Goal: Transaction & Acquisition: Purchase product/service

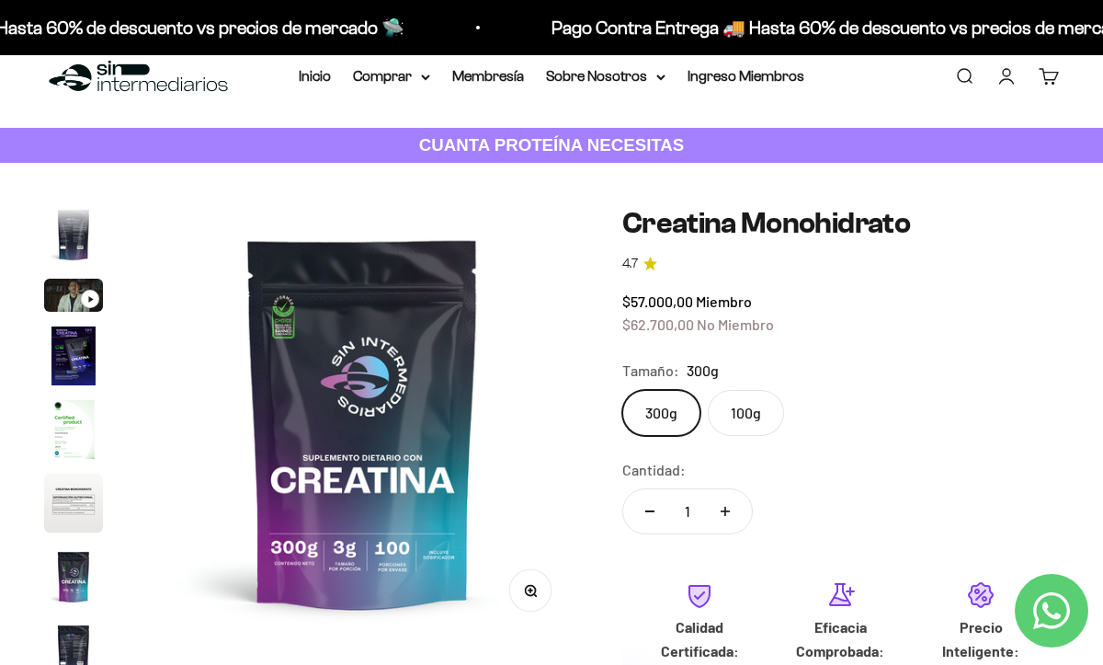
scroll to position [14, 0]
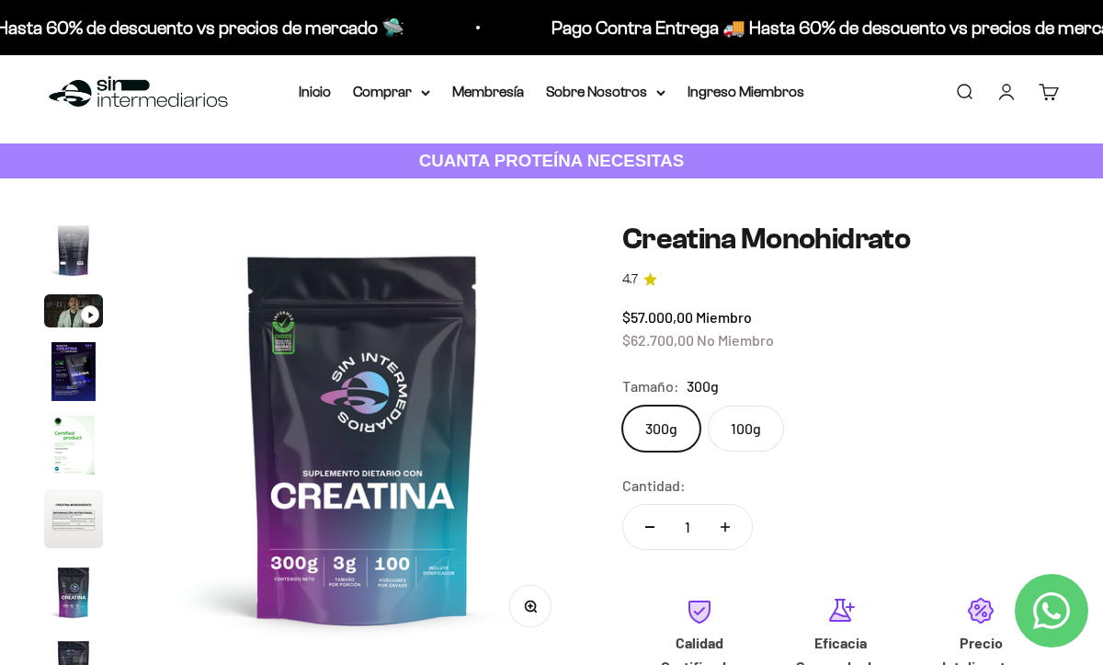
click at [759, 245] on h1 "Creatina Monohidrato" at bounding box center [840, 238] width 437 height 32
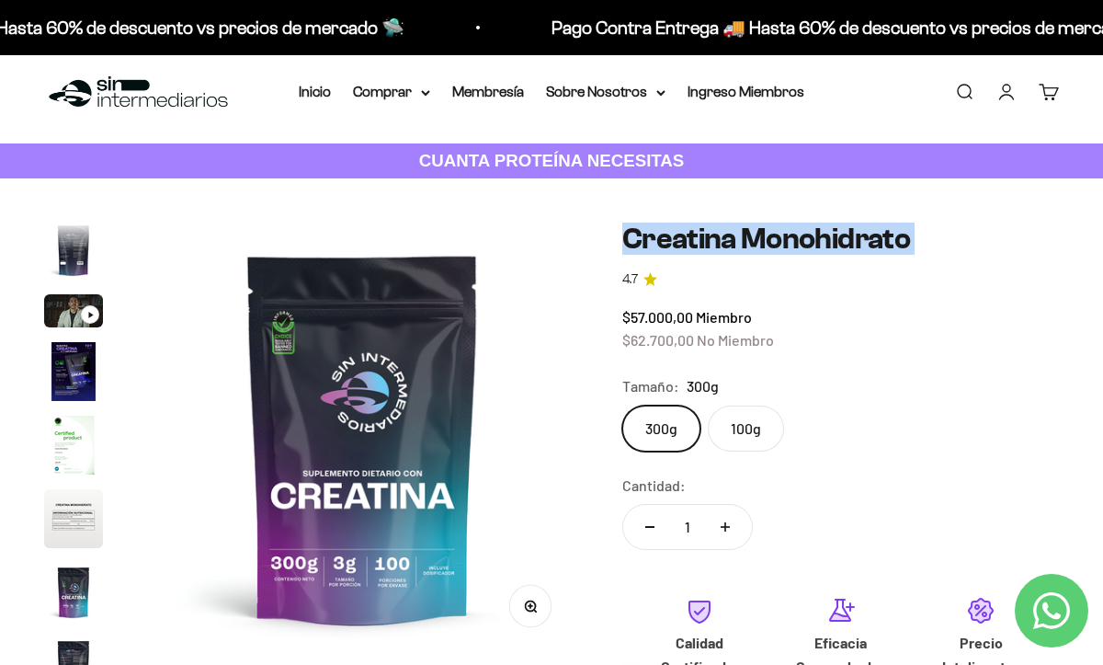
click at [759, 245] on h1 "Creatina Monohidrato" at bounding box center [840, 238] width 437 height 32
copy h1 "Creatina Monohidrato"
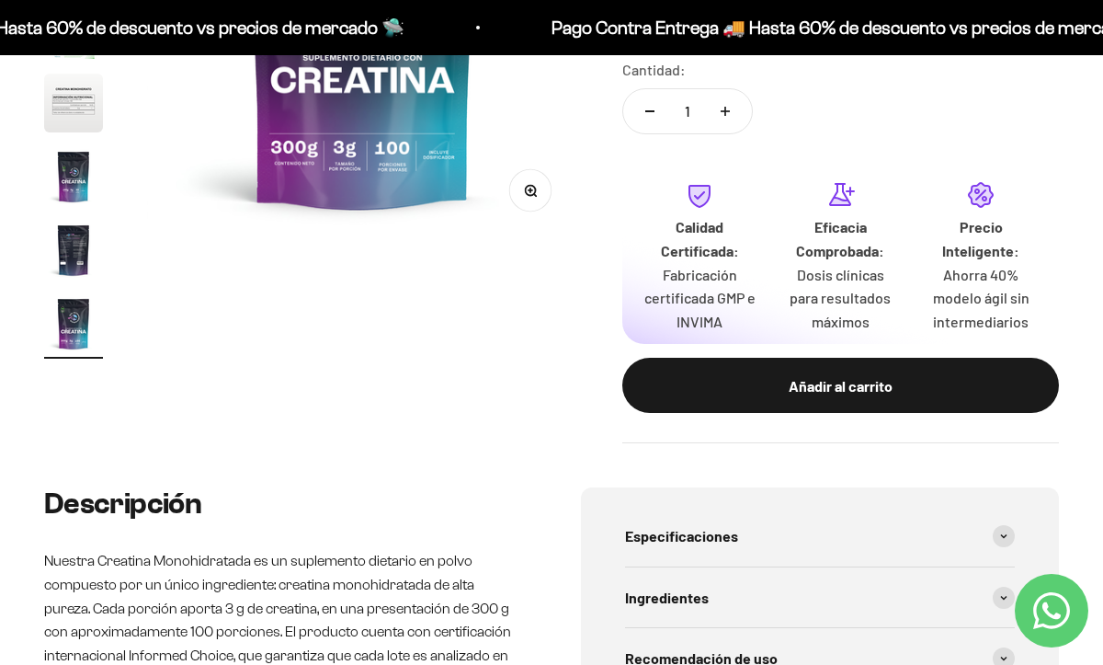
scroll to position [0, 0]
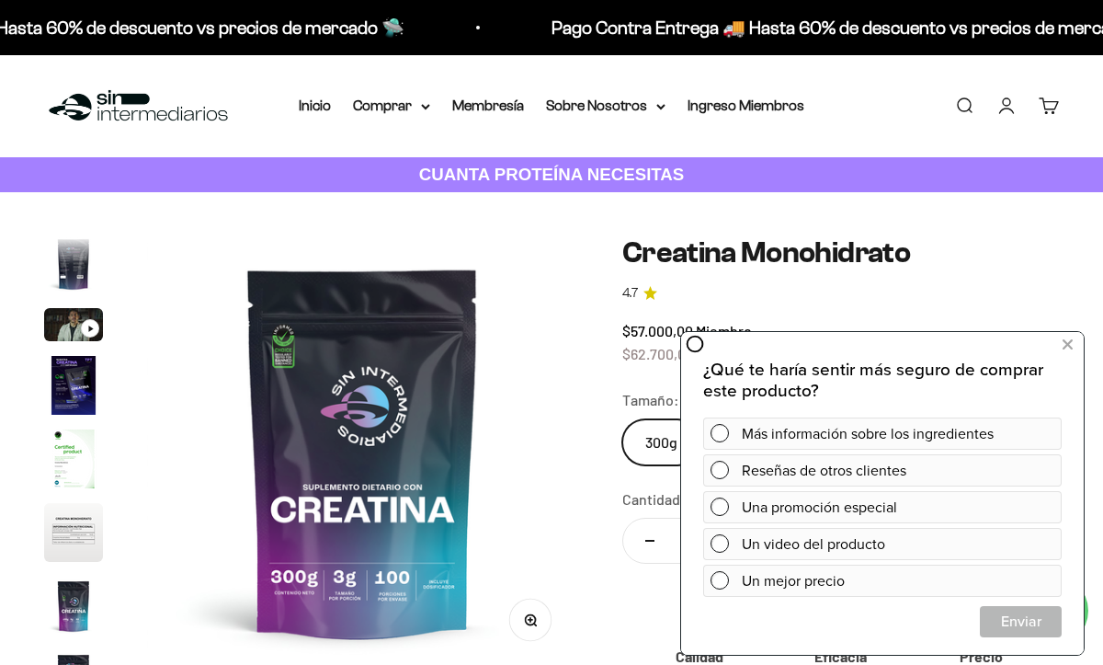
click at [963, 206] on div "Zoom Ir al artículo 1 Ir al artículo 2 Ir al artículo 3 Ir al artículo 4 Ir al …" at bounding box center [551, 554] width 1103 height 724
click at [1066, 350] on icon at bounding box center [1068, 345] width 10 height 24
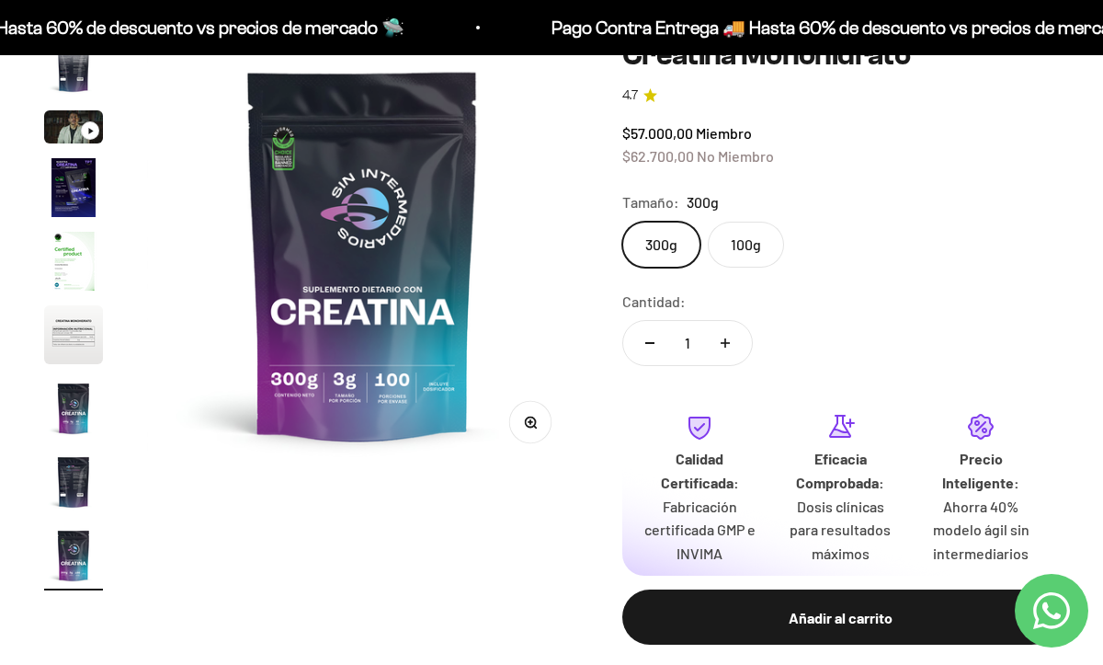
scroll to position [202, 0]
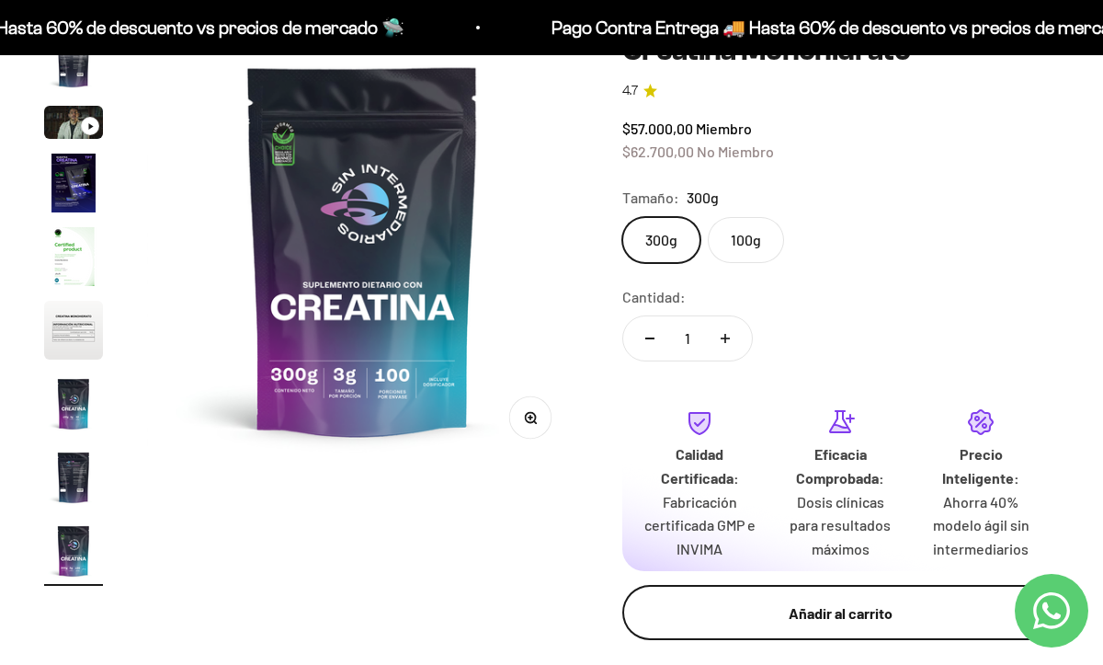
click at [881, 597] on button "Añadir al carrito" at bounding box center [840, 612] width 437 height 55
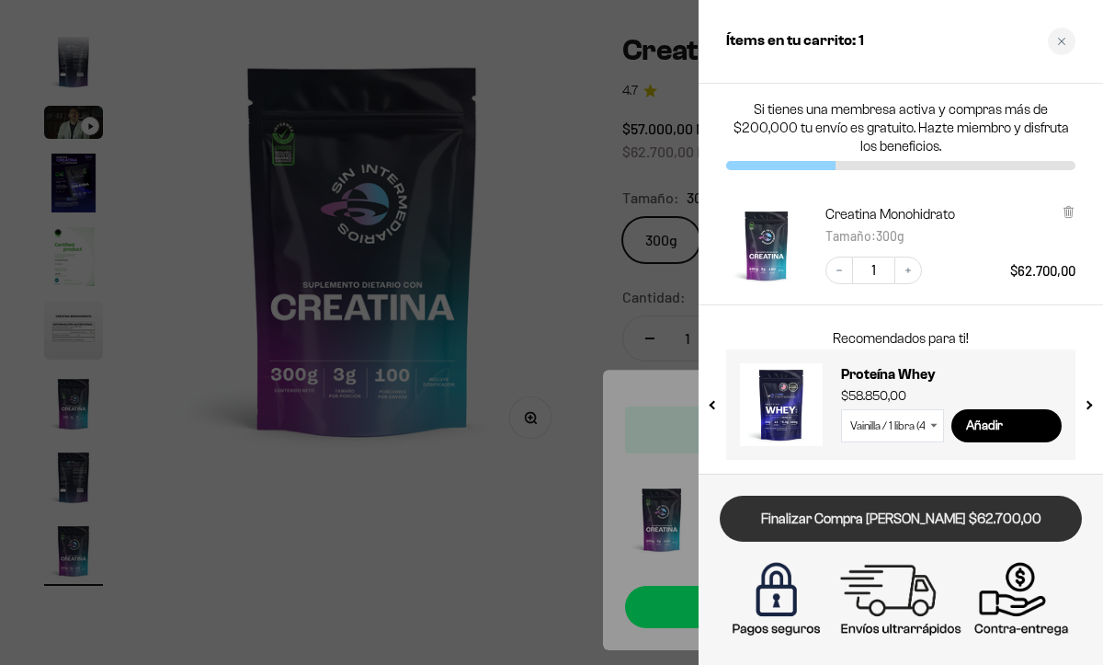
click at [916, 519] on link "Finalizar Compra [PERSON_NAME] $62.700,00" at bounding box center [901, 518] width 362 height 47
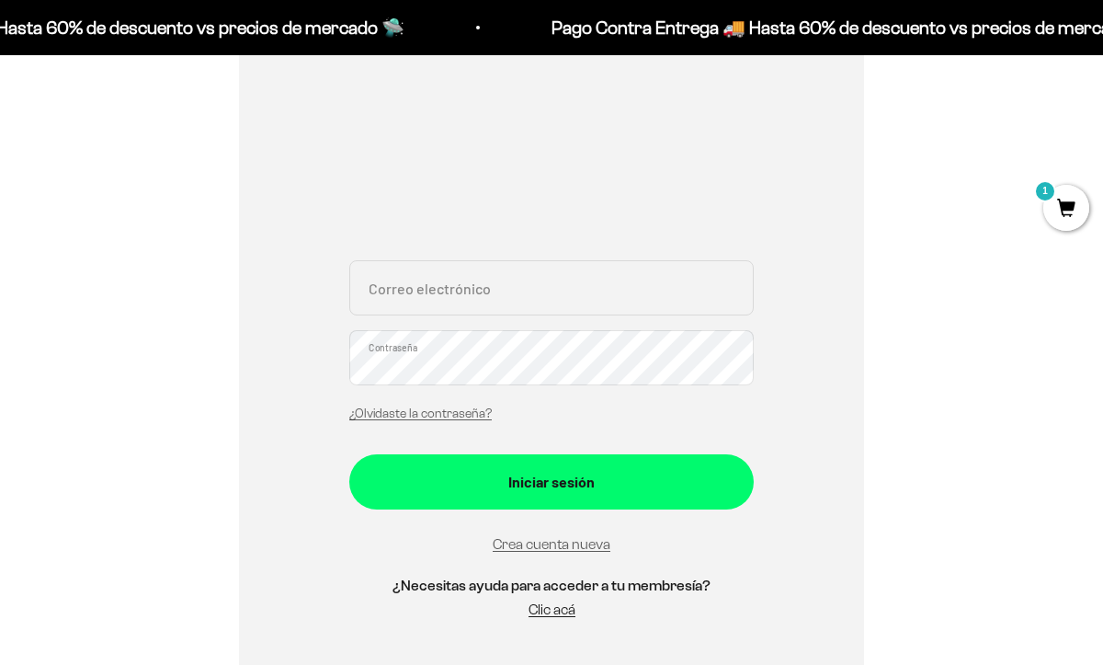
scroll to position [267, 0]
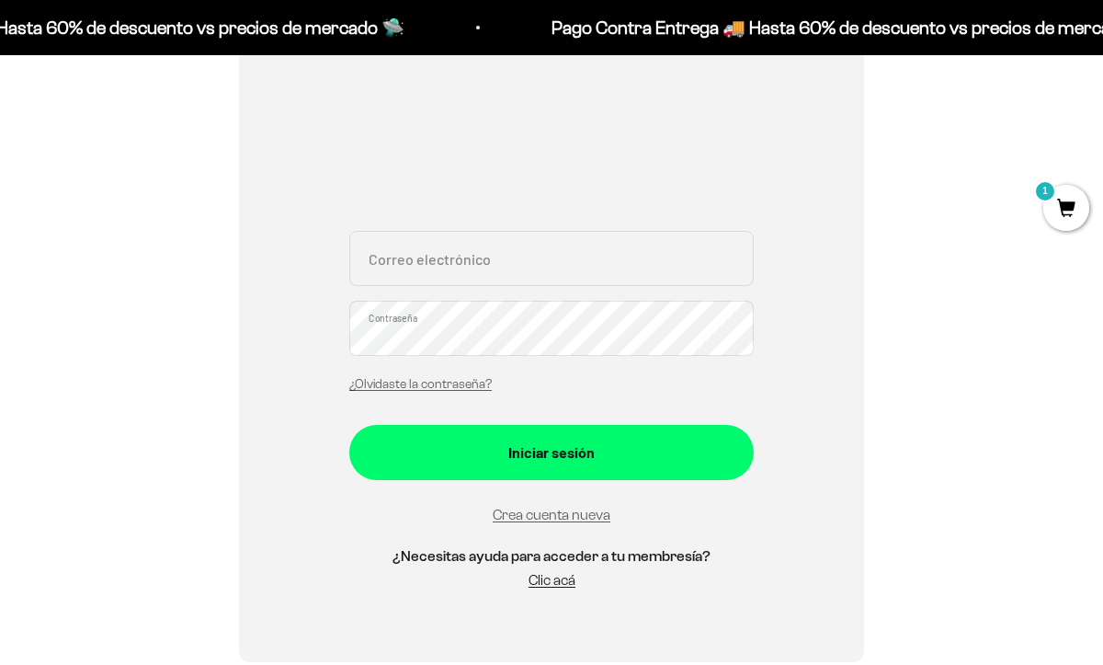
click at [556, 293] on div "Correo electrónico Contraseña ¿Olvidaste la contraseña?" at bounding box center [551, 316] width 404 height 171
click at [565, 250] on input "Correo electrónico" at bounding box center [551, 258] width 404 height 55
type input "fedes"
click at [569, 516] on link "Crea cuenta nueva" at bounding box center [552, 514] width 118 height 16
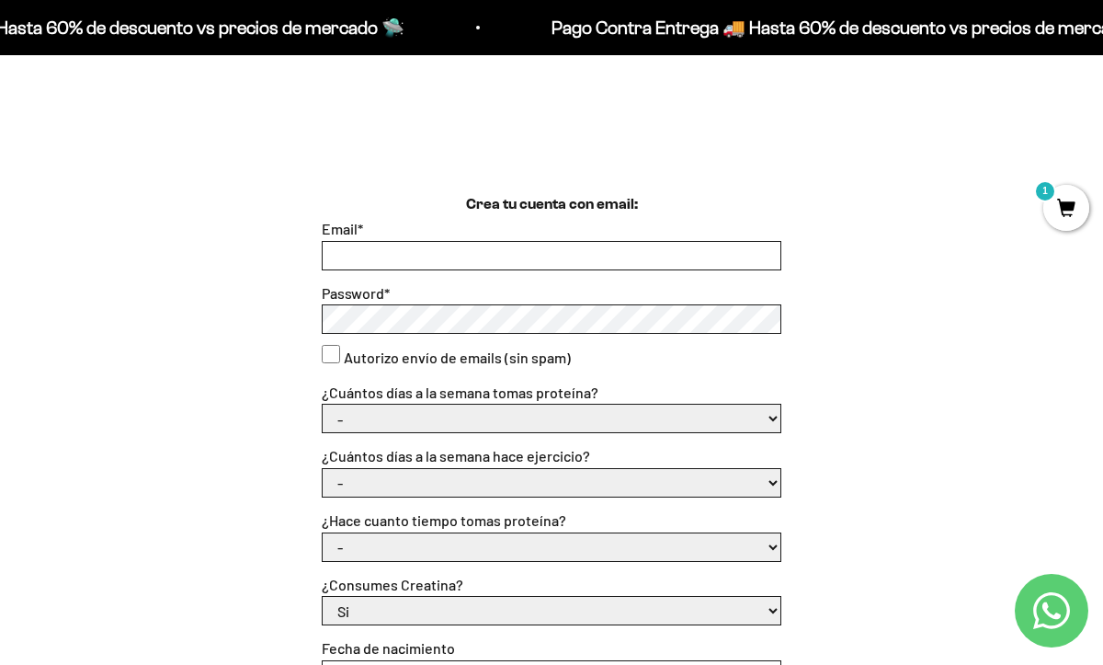
scroll to position [397, 0]
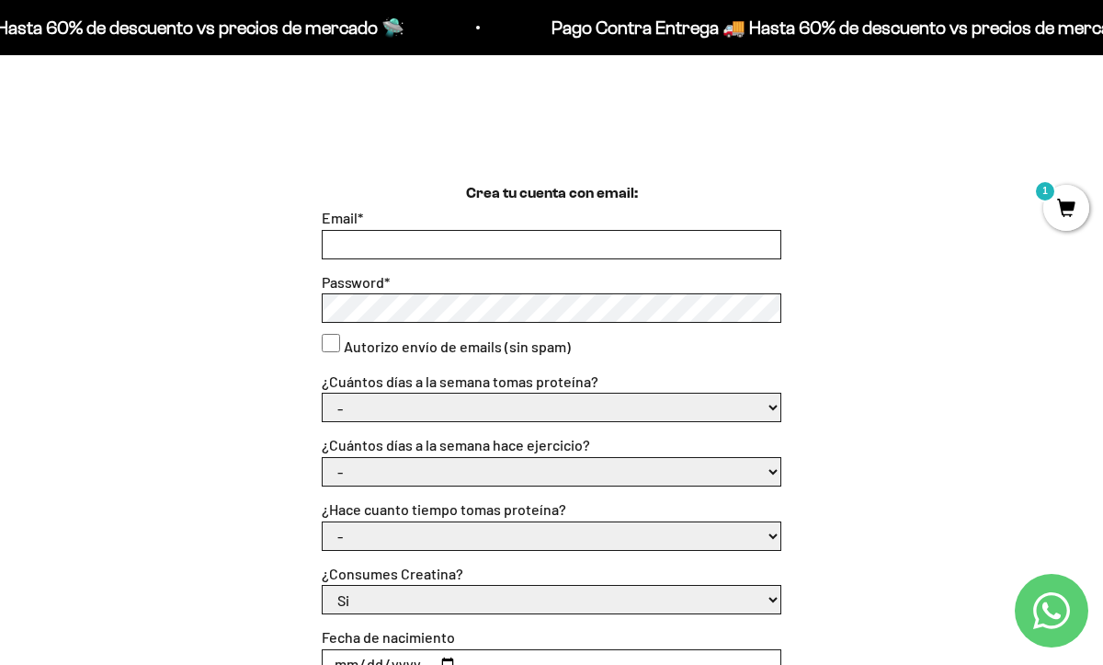
click at [626, 255] on input "Email *" at bounding box center [552, 245] width 458 height 28
type input "fedesco@hotmail.com"
click at [445, 397] on select "- 1 o 2 3 a 5 6 o 7" at bounding box center [552, 407] width 458 height 28
select select "6 o 7"
click at [323, 393] on select "- 1 o 2 3 a 5 6 o 7" at bounding box center [552, 407] width 458 height 28
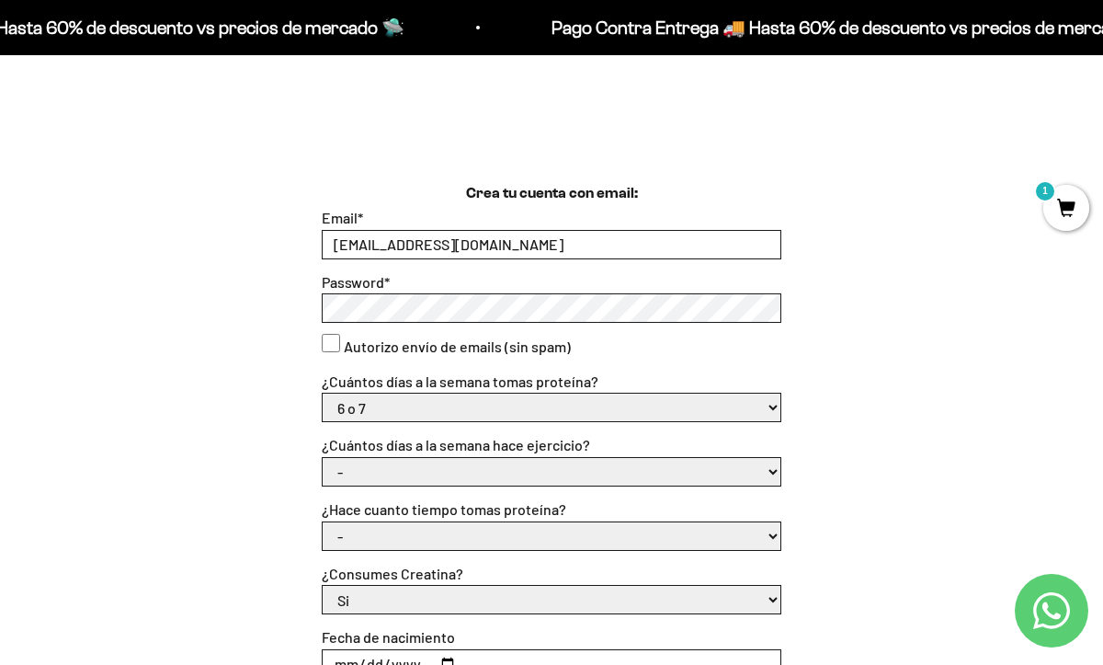
click at [442, 469] on select "- No hago 1 a 2 días 3 a 5 días 6 o 7 días" at bounding box center [552, 472] width 458 height 28
select select "3 a 5 días"
click at [323, 458] on select "- No hago 1 a 2 días 3 a 5 días 6 o 7 días" at bounding box center [552, 472] width 458 height 28
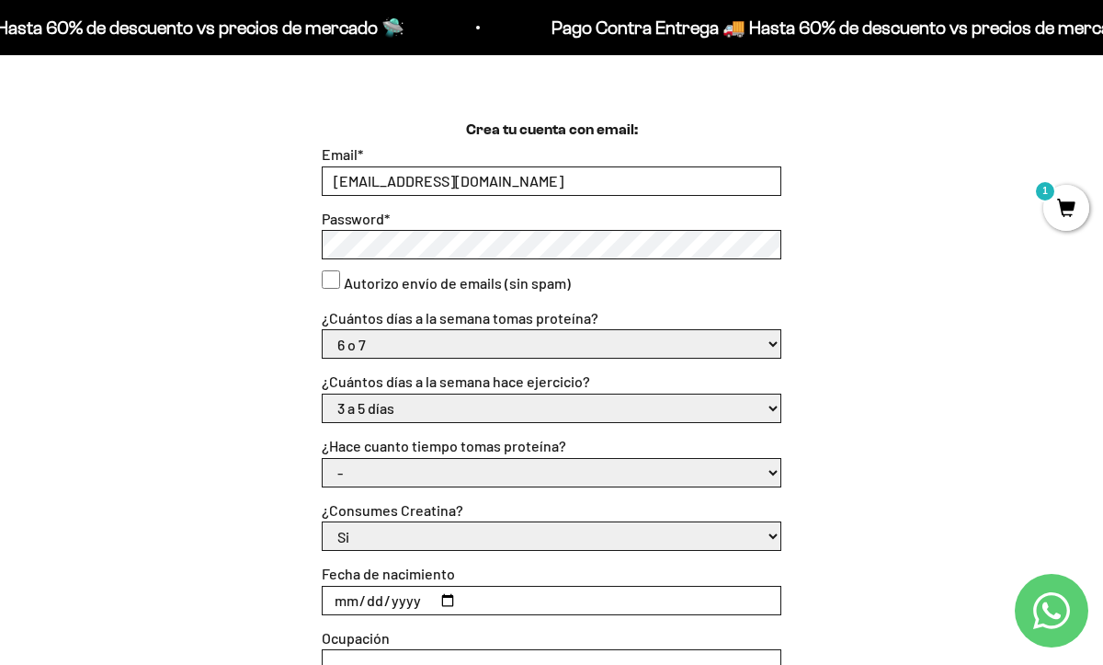
scroll to position [462, 0]
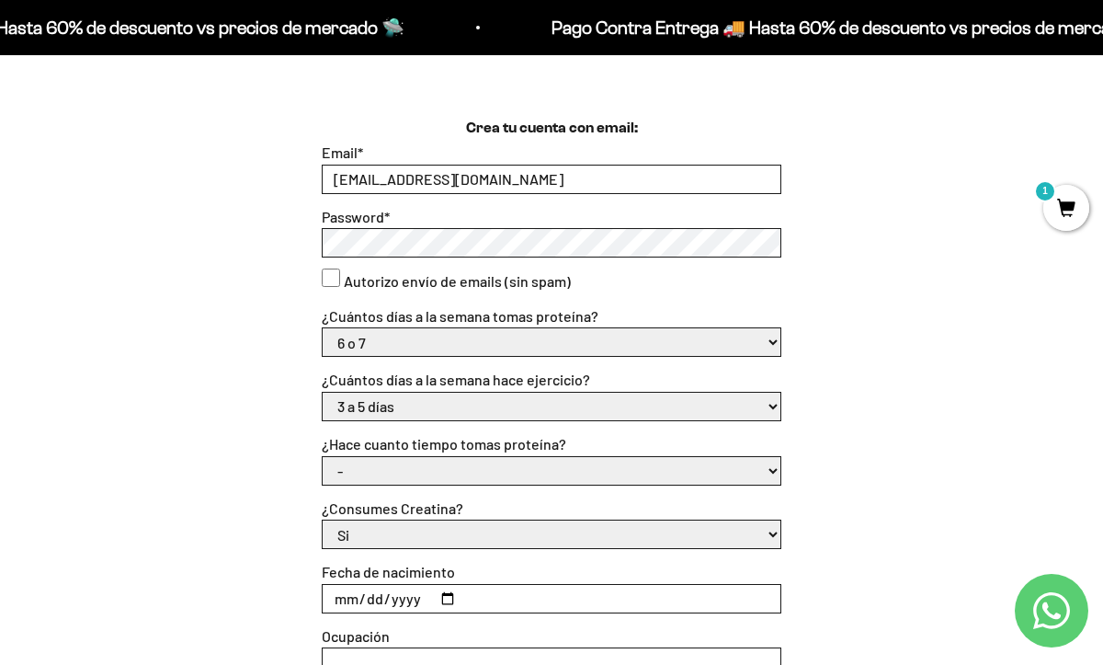
click at [491, 472] on select "- Apenas estoy empezando Menos de 6 meses Más de 6 meses Hace más de un año" at bounding box center [552, 471] width 458 height 28
select select "Hace más de un año"
click at [323, 457] on select "- Apenas estoy empezando Menos de 6 meses Más de 6 meses Hace más de un año" at bounding box center [552, 471] width 458 height 28
click at [483, 536] on select "Si No" at bounding box center [552, 534] width 458 height 28
select select "No"
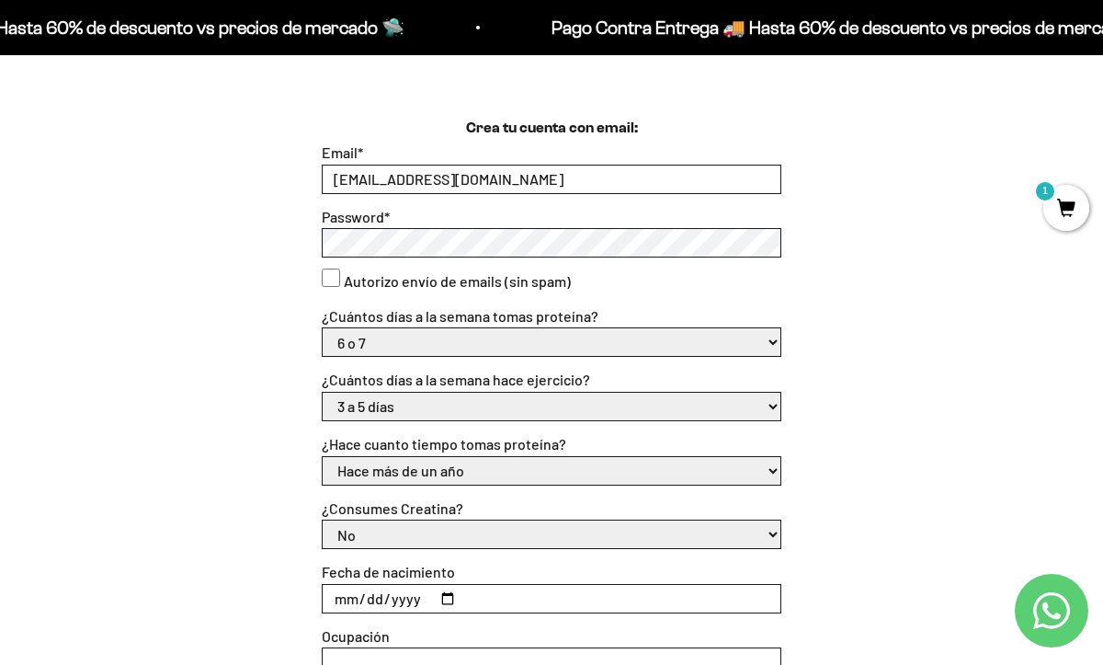
click at [323, 520] on select "Si No" at bounding box center [552, 534] width 458 height 28
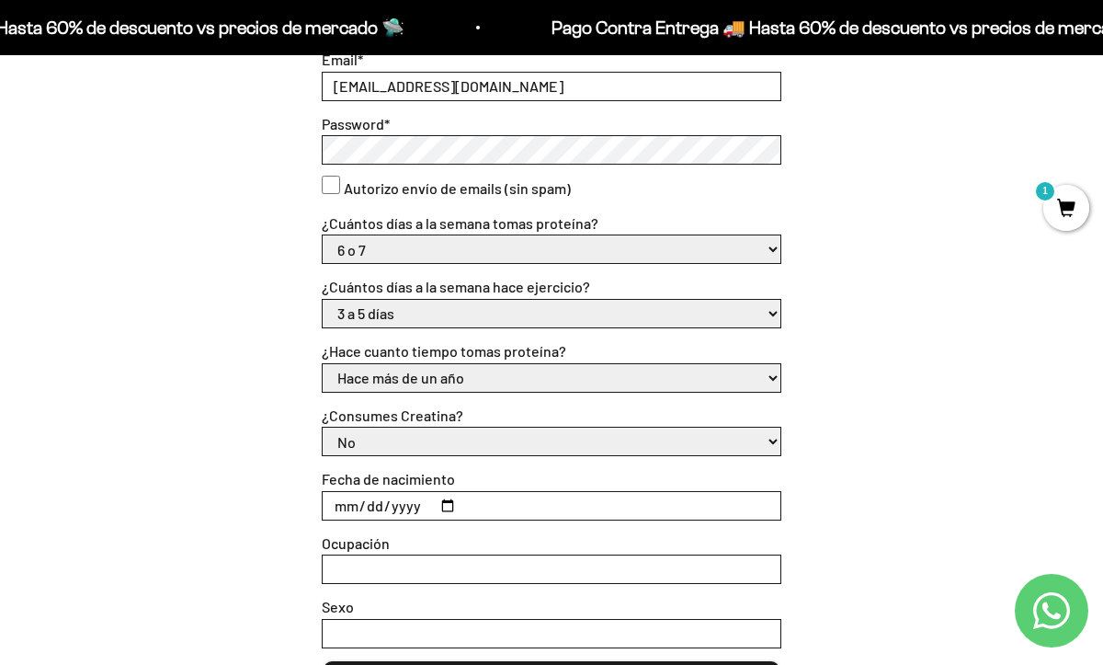
scroll to position [556, 0]
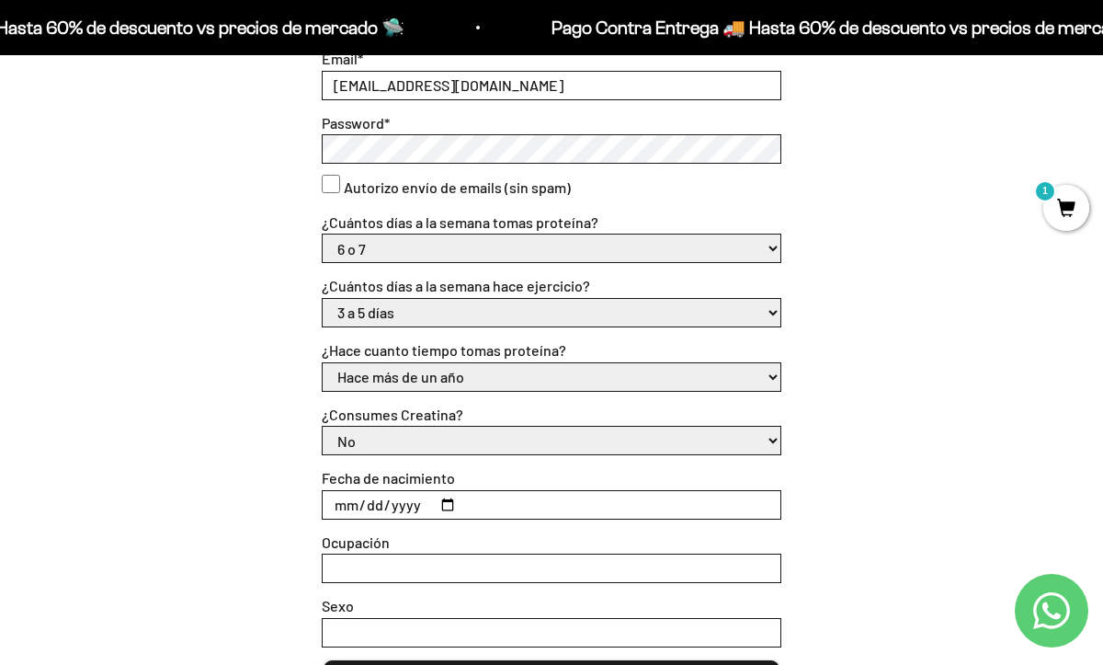
click at [354, 500] on input "Fecha de nacimiento" at bounding box center [552, 505] width 458 height 28
type input "1952-08-13"
click at [378, 552] on div "Ocupación" at bounding box center [552, 556] width 460 height 53
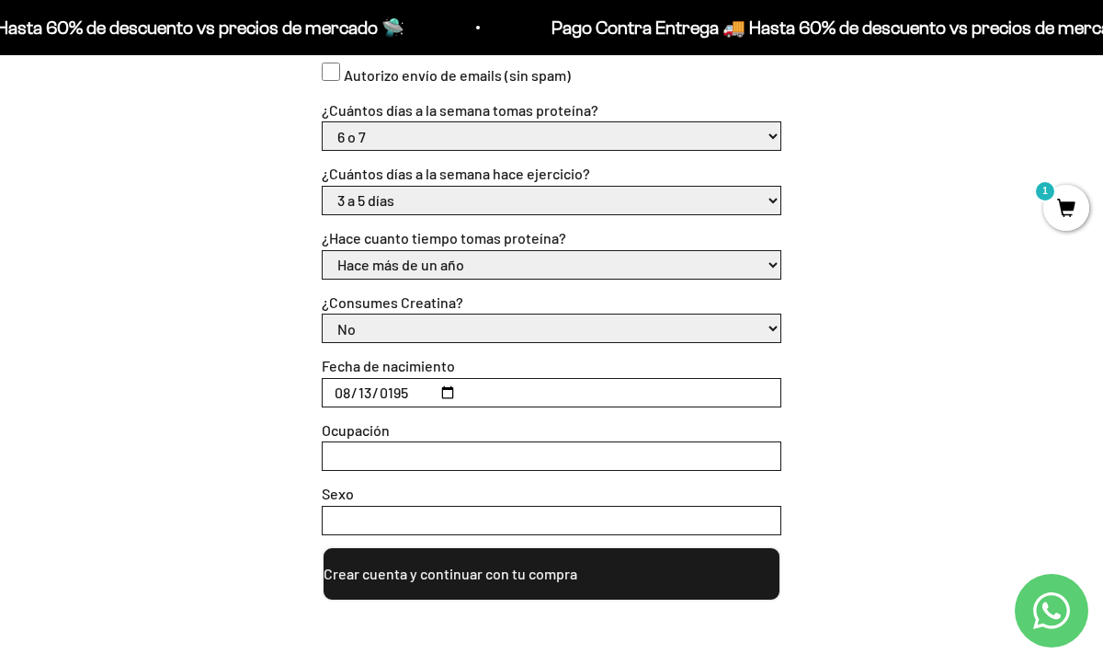
scroll to position [672, 0]
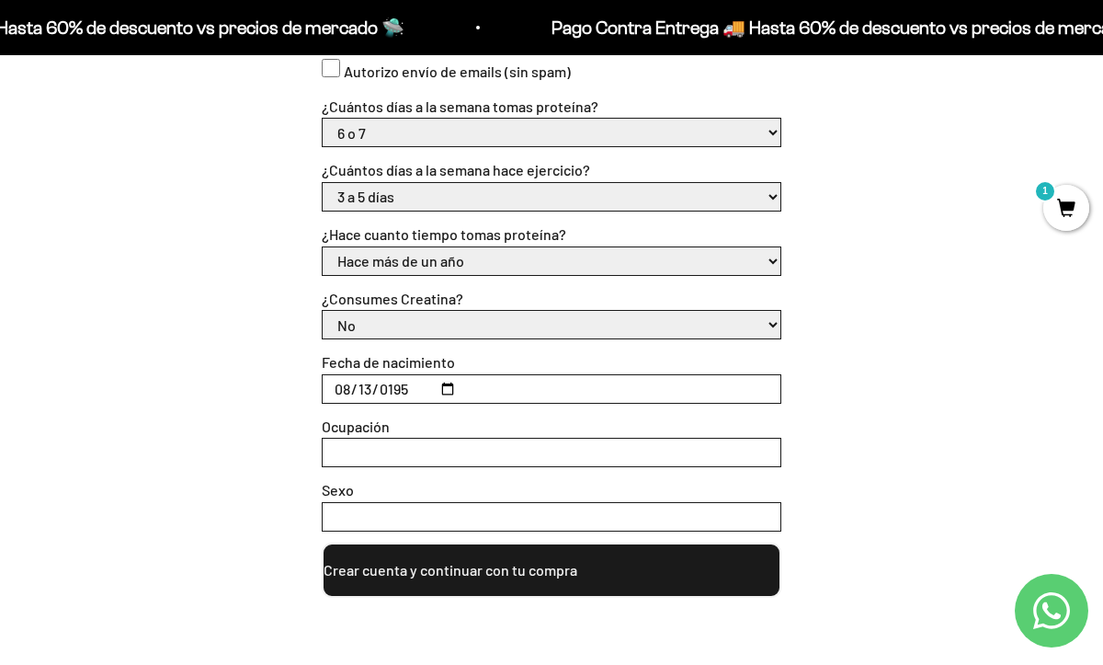
click at [453, 583] on button "Crear cuenta y continuar con tu compra" at bounding box center [552, 569] width 460 height 55
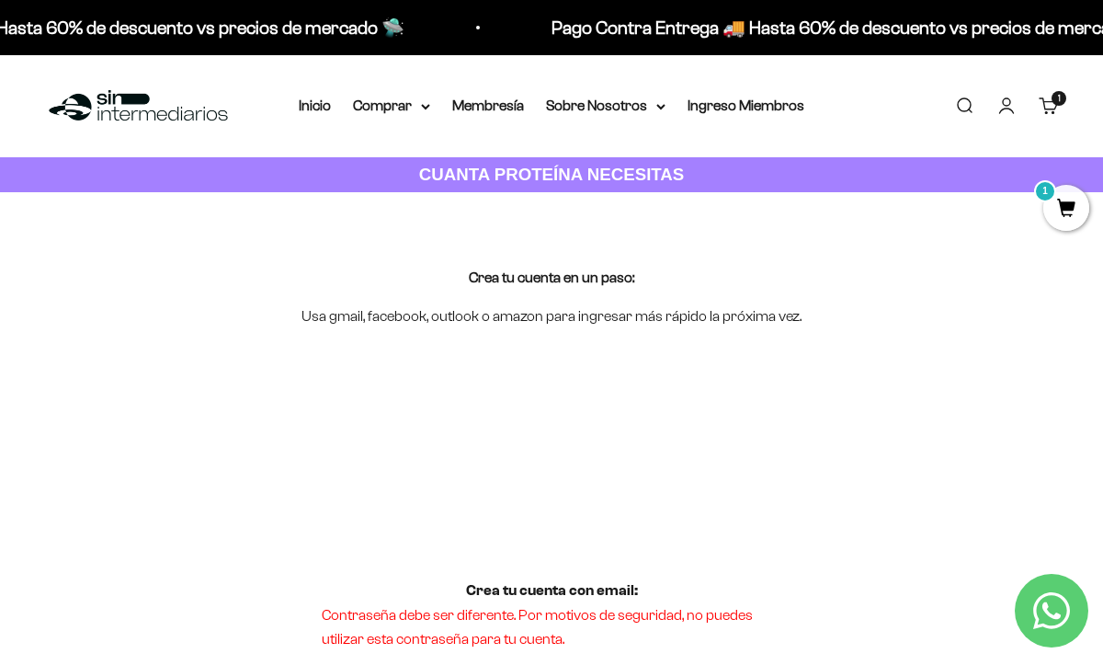
click at [1063, 218] on span "1" at bounding box center [1066, 208] width 46 height 46
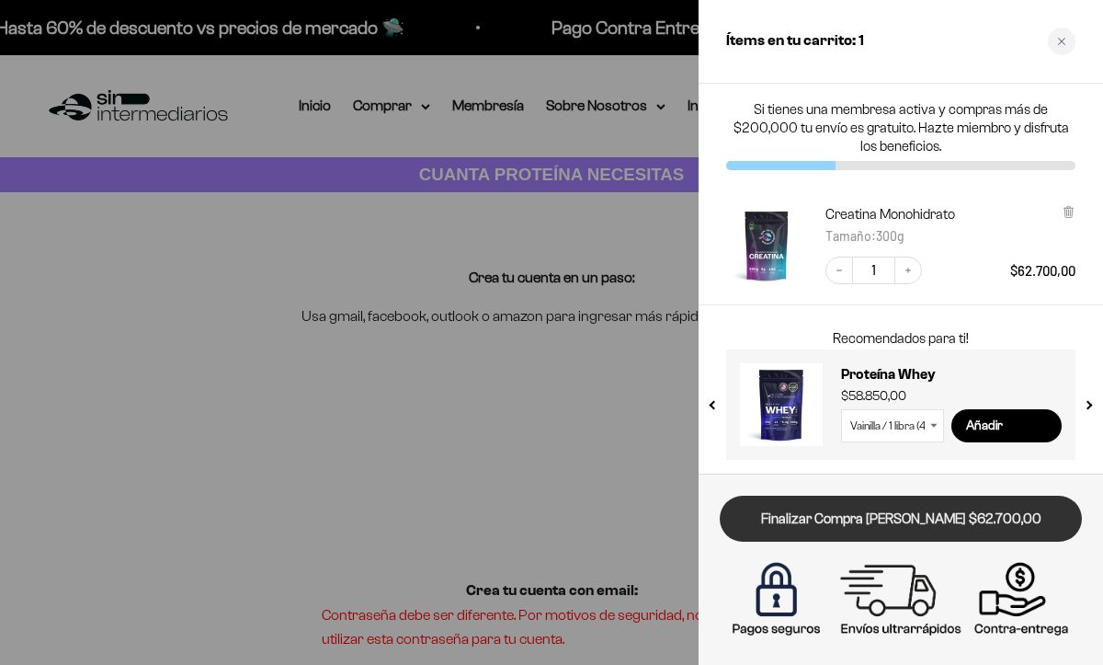
click at [942, 519] on link "Finalizar Compra [PERSON_NAME] $62.700,00" at bounding box center [901, 518] width 362 height 47
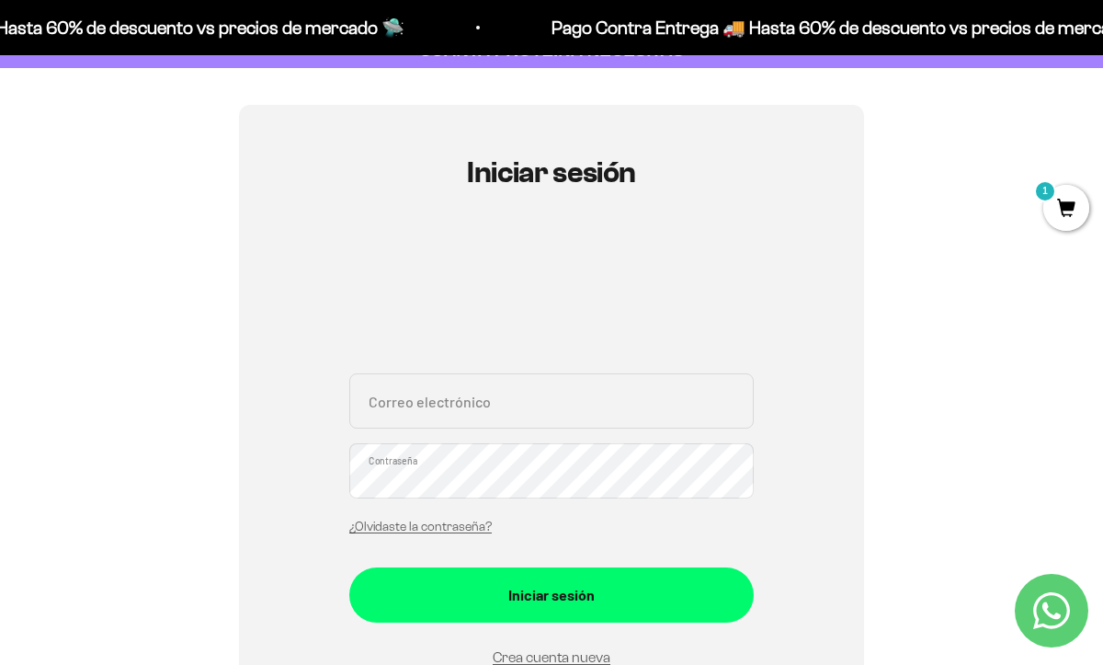
scroll to position [135, 0]
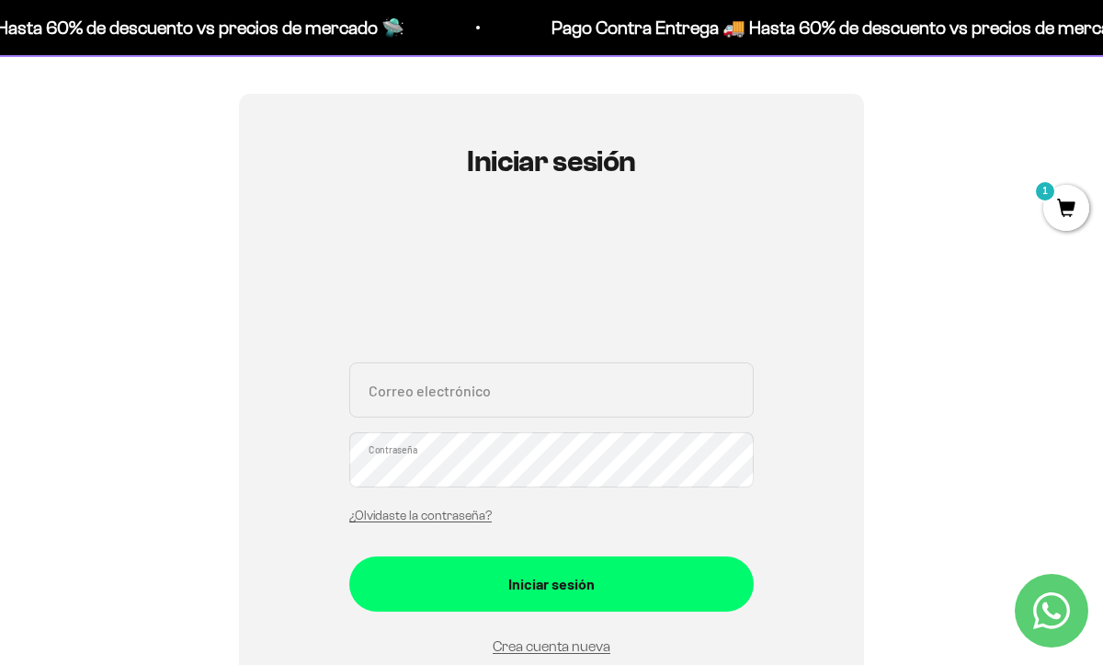
click at [594, 390] on input "Correo electrónico" at bounding box center [551, 389] width 404 height 55
type input "[EMAIL_ADDRESS][DOMAIN_NAME]"
click at [349, 556] on button "Iniciar sesión" at bounding box center [551, 583] width 404 height 55
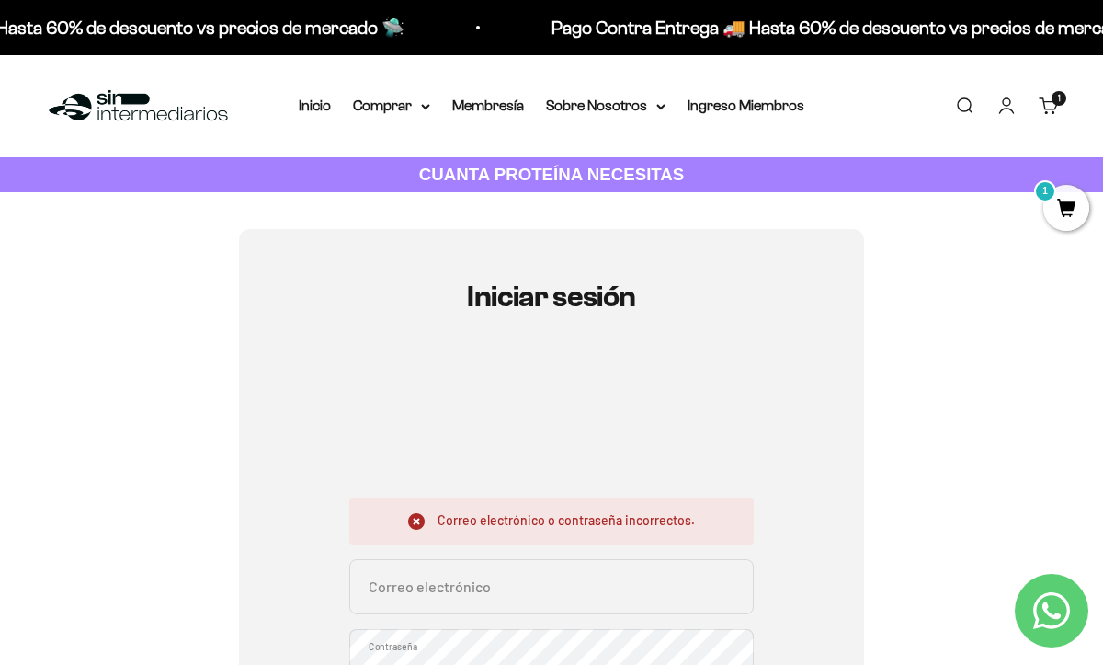
click at [455, 588] on input "Correo electrónico" at bounding box center [551, 586] width 404 height 55
type input "fedesco@hotmail.com"
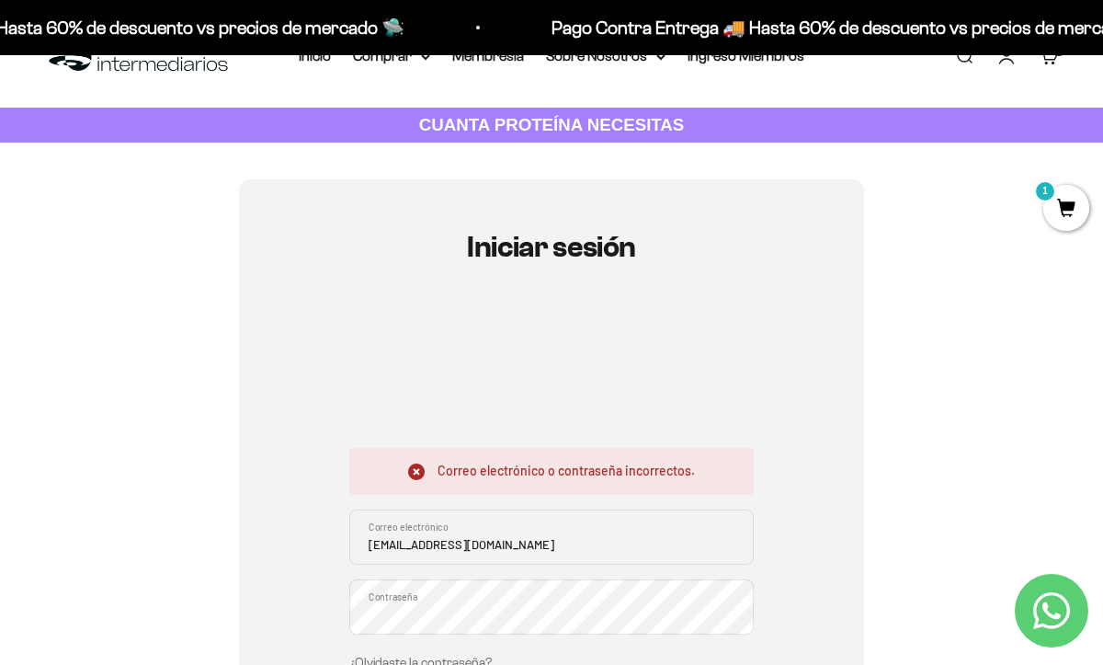
scroll to position [65, 0]
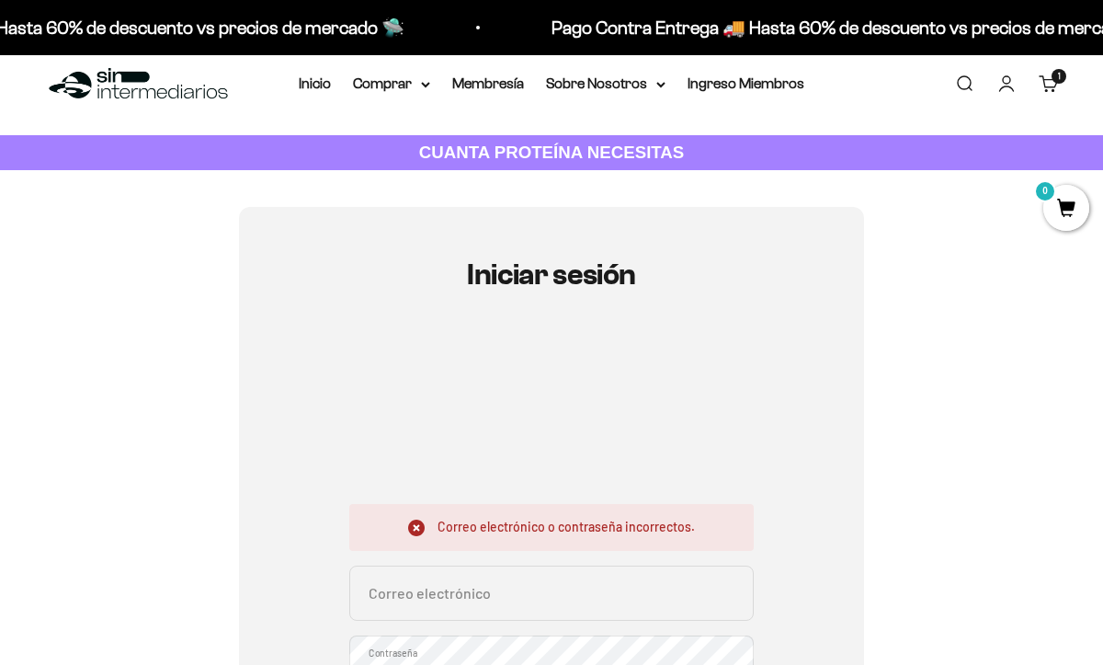
scroll to position [125, 0]
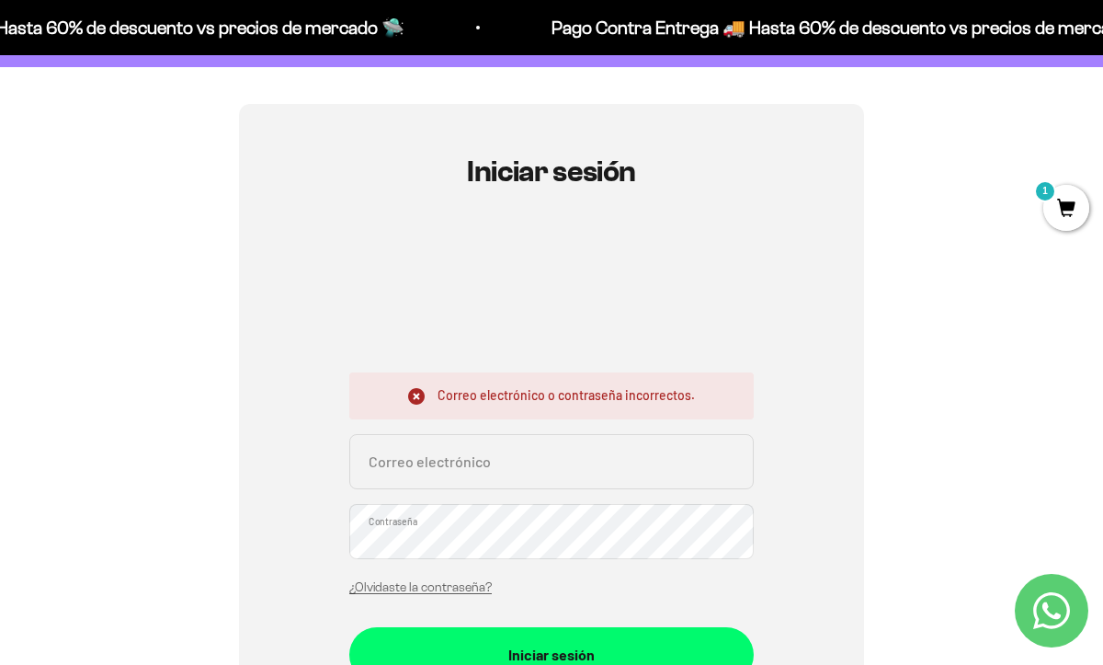
click at [540, 433] on div "Correo electrónico o contraseña incorrectos. Correo electrónico Contraseña ¿Olv…" at bounding box center [551, 488] width 404 height 233
click at [513, 456] on input "Correo electrónico" at bounding box center [551, 461] width 404 height 55
type input "fedesco@hotmail.com"
click at [349, 627] on button "Iniciar sesión" at bounding box center [551, 654] width 404 height 55
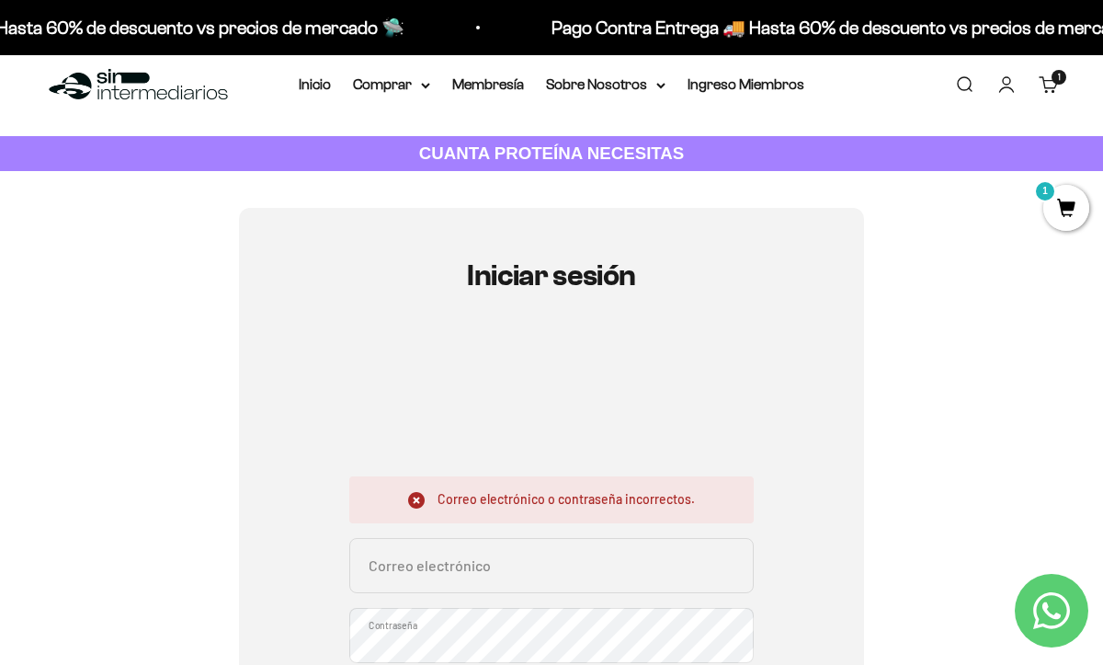
scroll to position [33, 0]
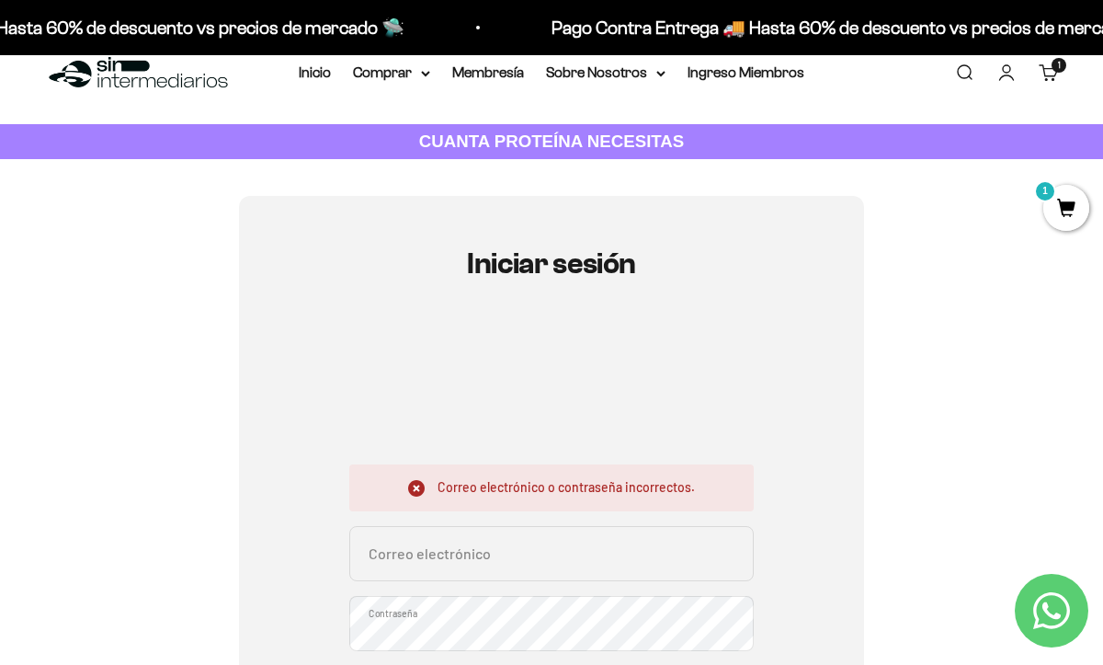
click at [538, 561] on input "Correo electrónico" at bounding box center [551, 553] width 404 height 55
type input "[EMAIL_ADDRESS][DOMAIN_NAME]"
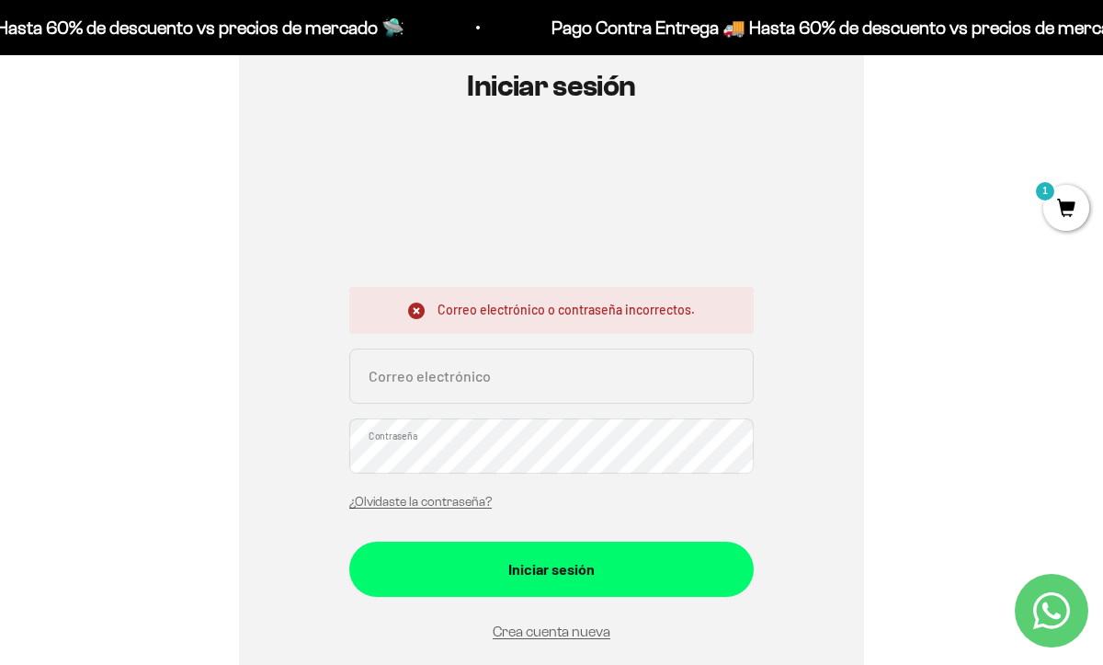
scroll to position [249, 0]
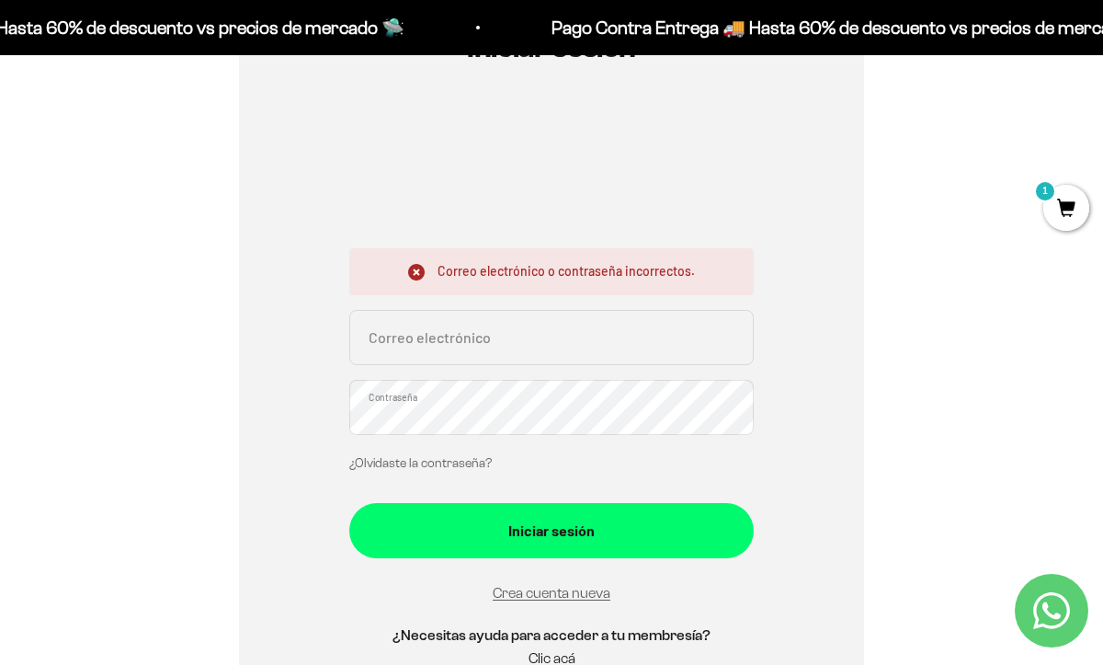
click at [454, 460] on link "¿Olvidaste la contraseña?" at bounding box center [420, 463] width 142 height 14
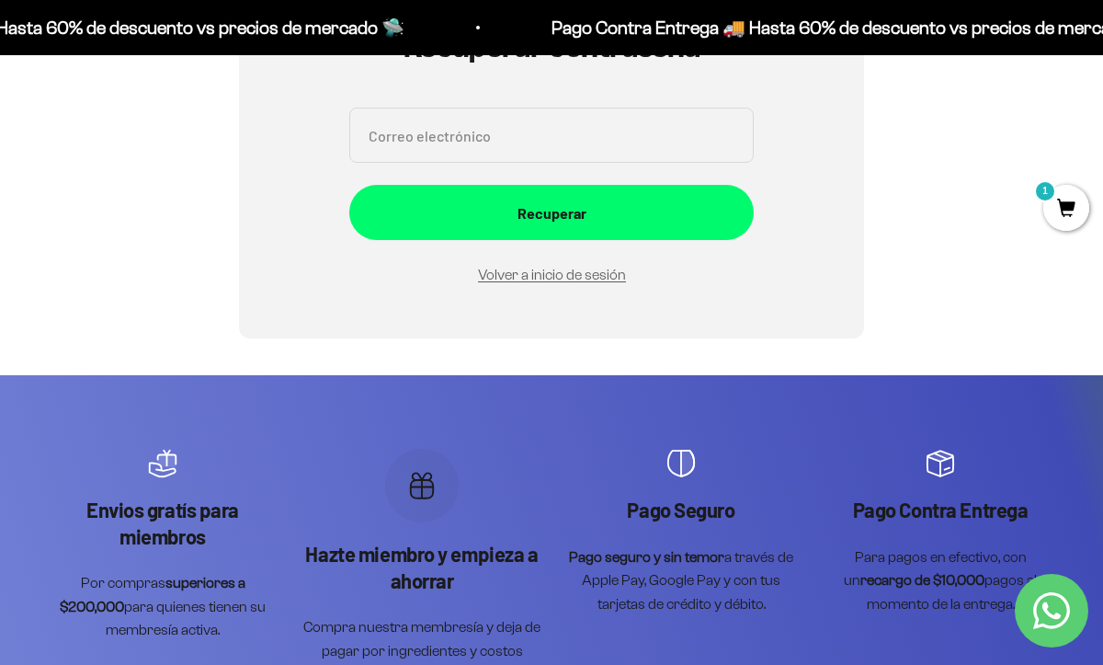
click at [595, 128] on input "Correo electrónico" at bounding box center [551, 135] width 404 height 55
type input "[EMAIL_ADDRESS][DOMAIN_NAME]"
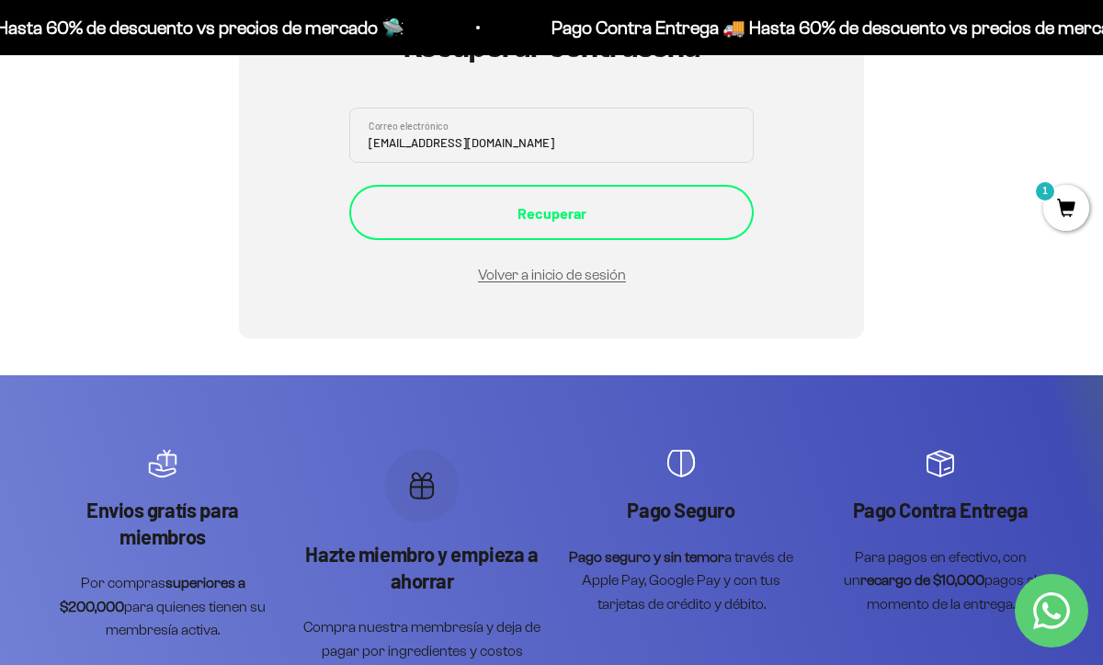
click at [548, 222] on div "Recuperar" at bounding box center [551, 213] width 331 height 24
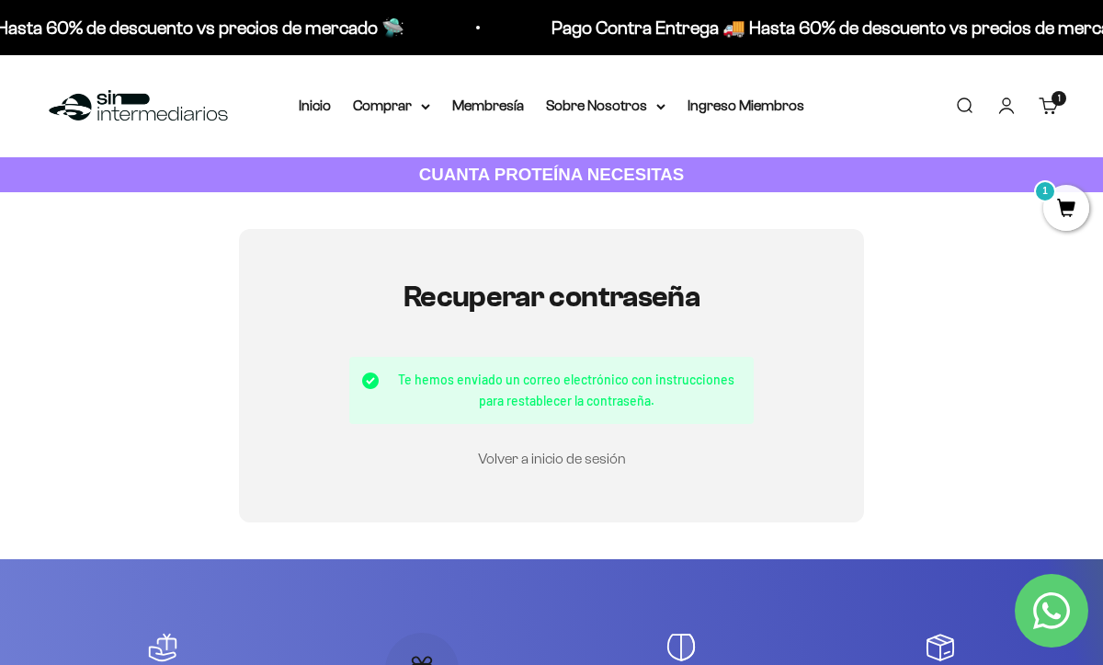
click at [583, 456] on link "Volver a inicio de sesión" at bounding box center [552, 458] width 148 height 16
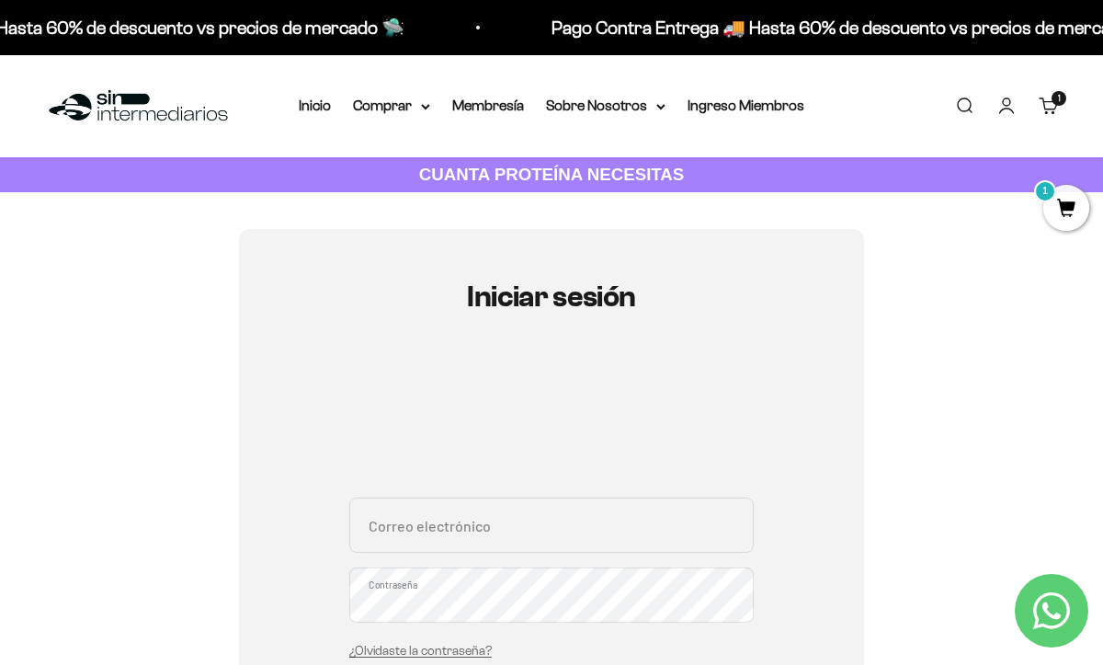
click at [972, 385] on div "Iniciar sesión Correo electrónico Contraseña ¿Olvidaste la contraseña? Iniciar …" at bounding box center [551, 578] width 1015 height 699
